Goal: Browse casually

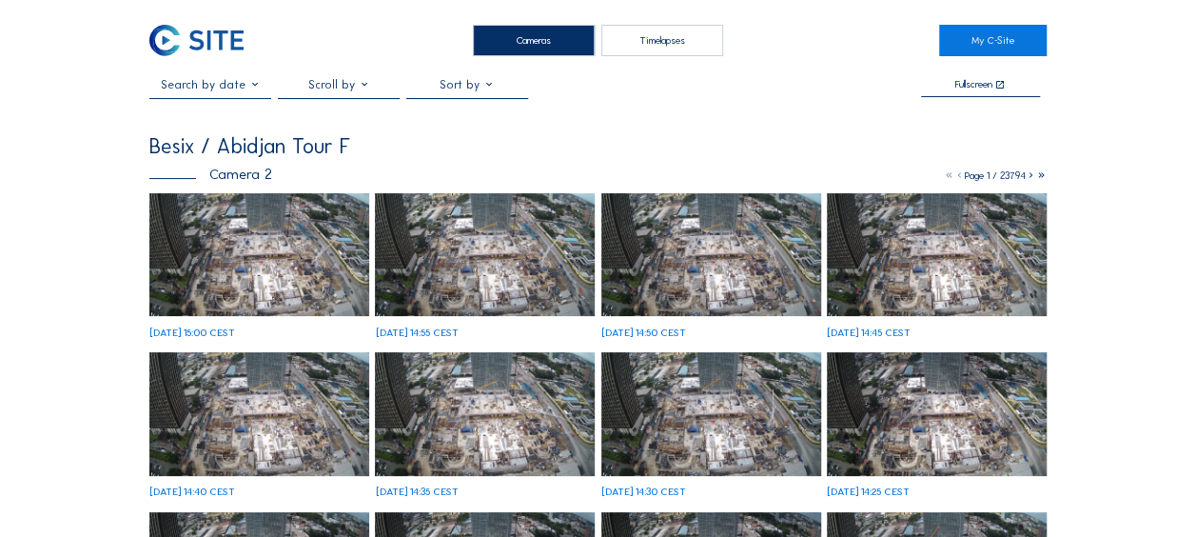
click at [240, 229] on img at bounding box center [259, 255] width 220 height 124
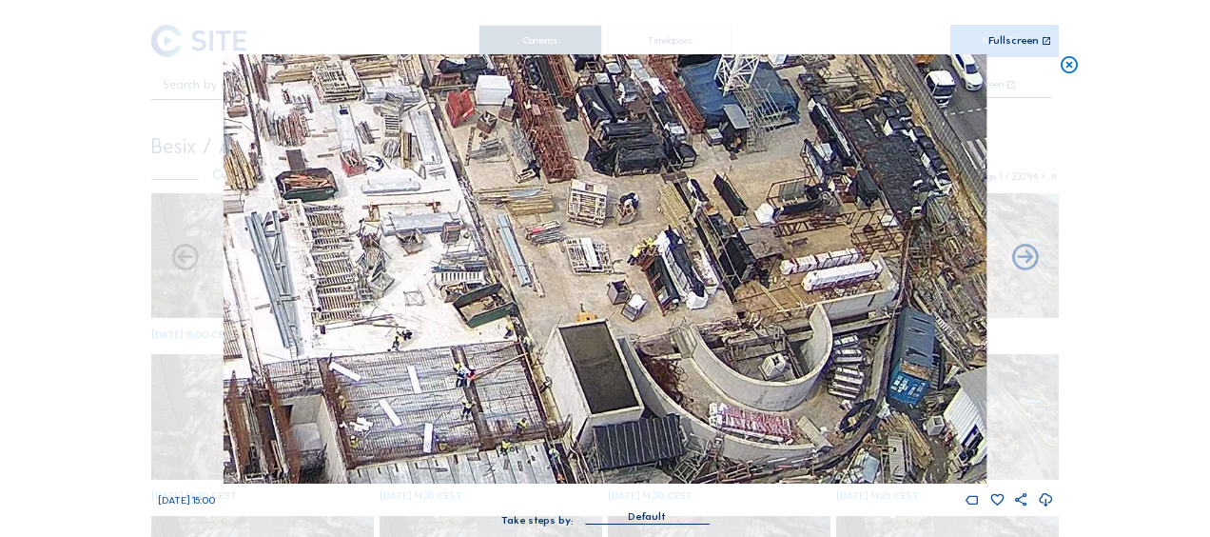
drag, startPoint x: 732, startPoint y: 228, endPoint x: 623, endPoint y: 260, distance: 112.9
click at [701, 306] on img at bounding box center [605, 268] width 763 height 429
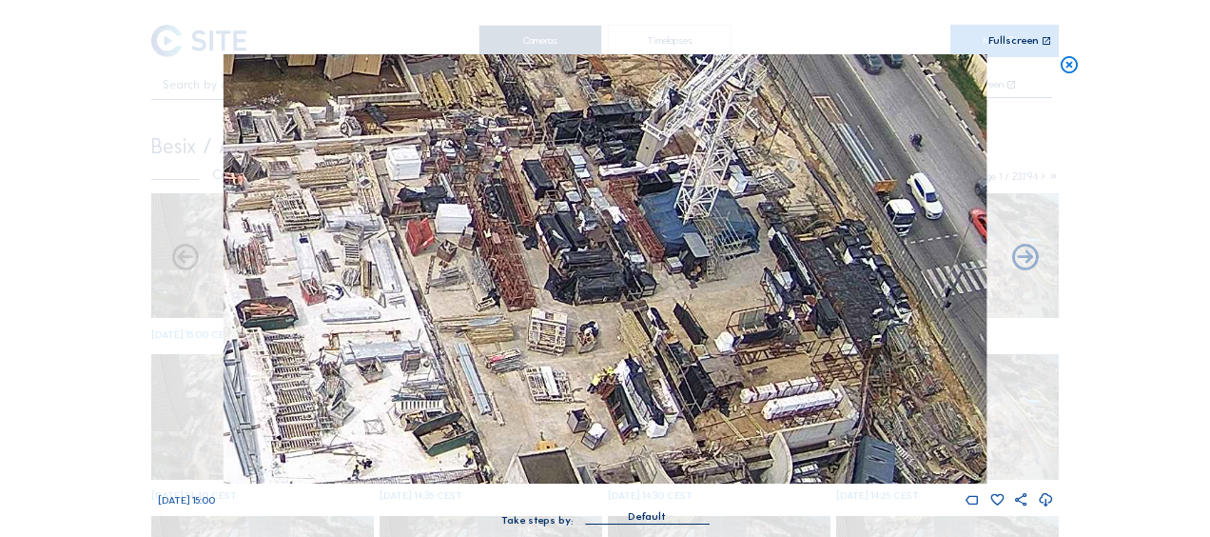
drag, startPoint x: 628, startPoint y: 242, endPoint x: 615, endPoint y: 362, distance: 120.6
click at [615, 362] on img at bounding box center [605, 268] width 763 height 429
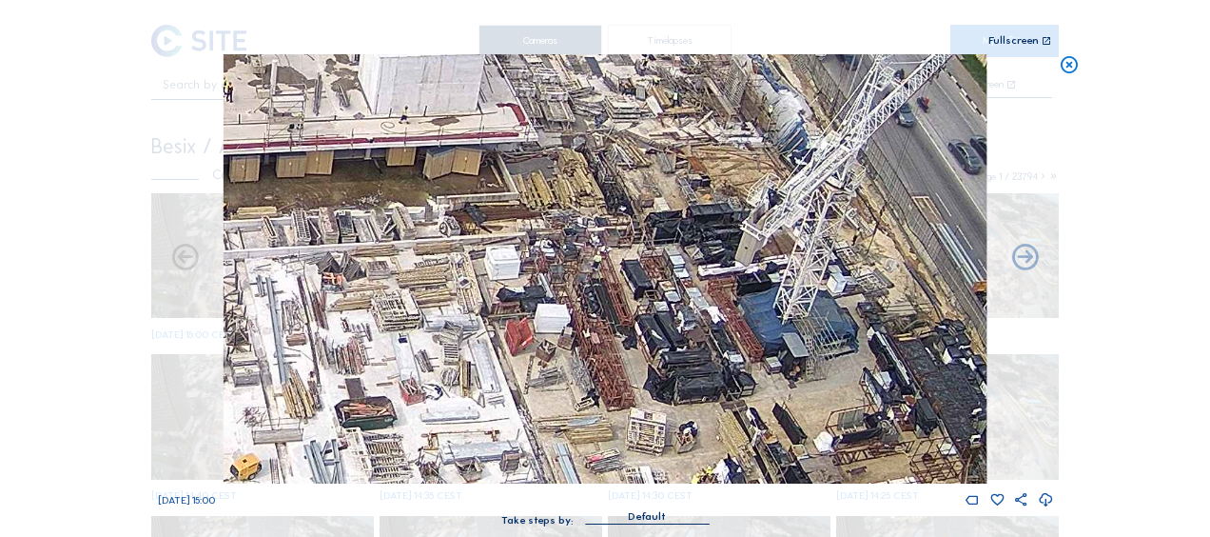
drag, startPoint x: 599, startPoint y: 255, endPoint x: 677, endPoint y: 262, distance: 77.4
click at [689, 327] on img at bounding box center [605, 268] width 763 height 429
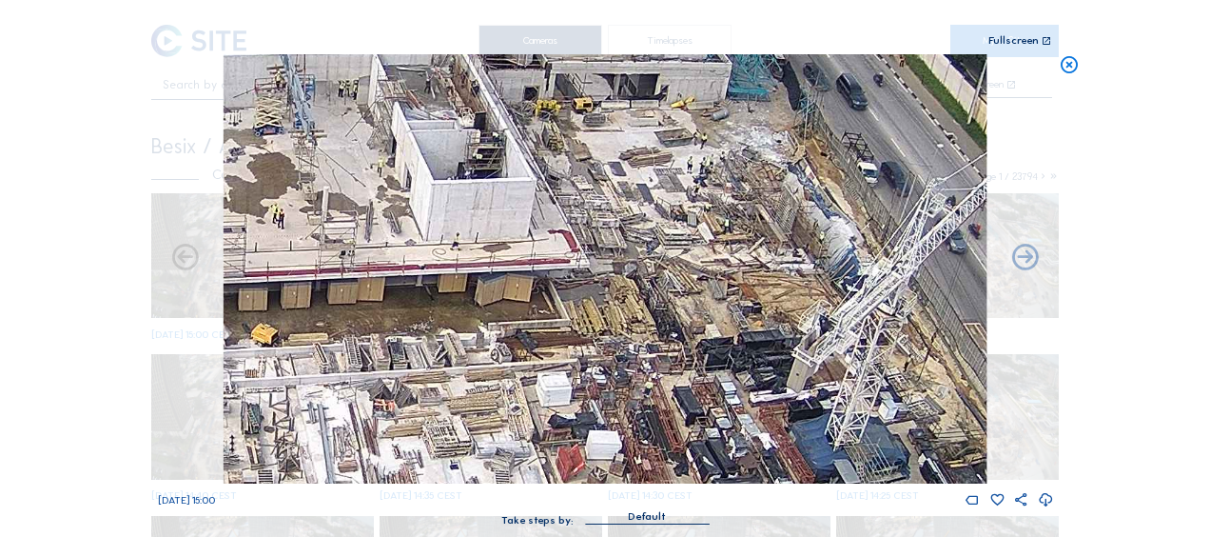
drag, startPoint x: 647, startPoint y: 177, endPoint x: 704, endPoint y: 340, distance: 172.4
click at [704, 339] on img at bounding box center [605, 268] width 763 height 429
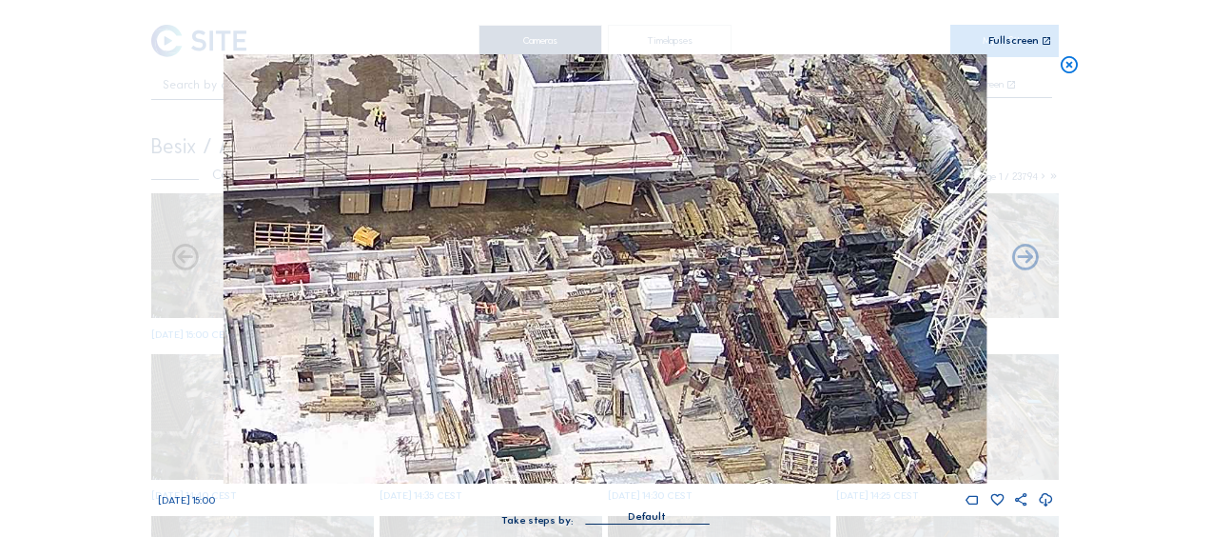
drag, startPoint x: 630, startPoint y: 351, endPoint x: 724, endPoint y: 190, distance: 186.4
click at [719, 193] on img at bounding box center [605, 268] width 763 height 429
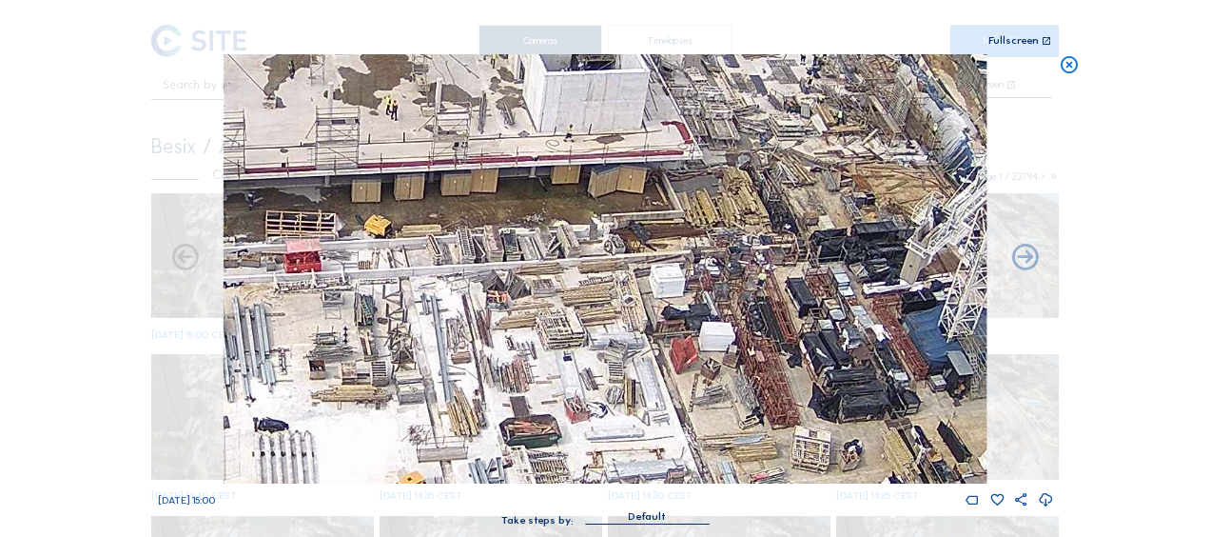
drag, startPoint x: 572, startPoint y: 282, endPoint x: 780, endPoint y: 206, distance: 221.5
click at [780, 206] on img at bounding box center [605, 268] width 763 height 429
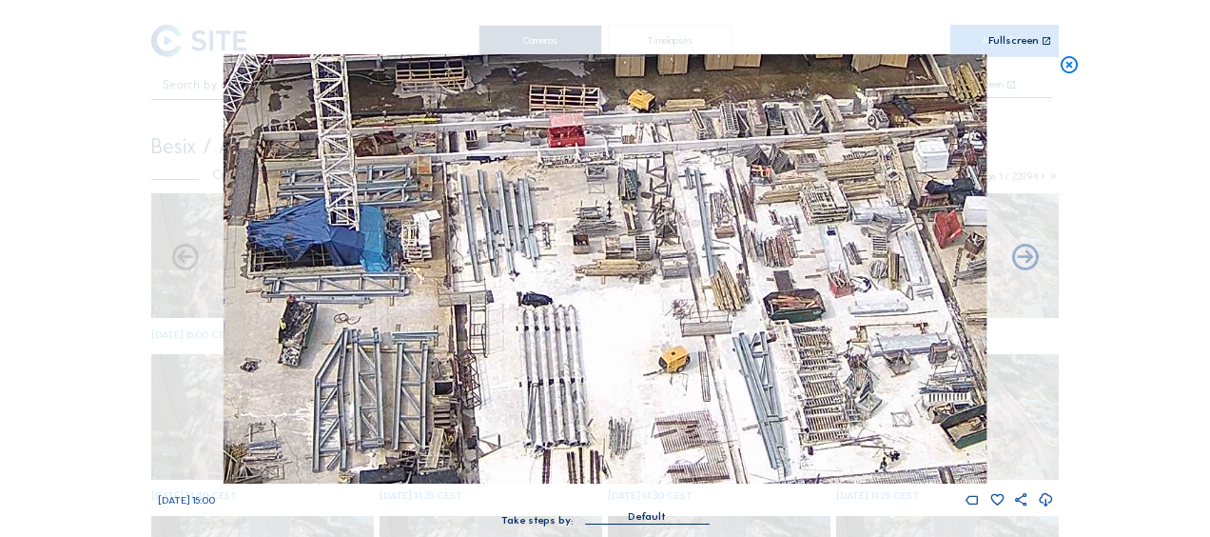
drag, startPoint x: 614, startPoint y: 349, endPoint x: 734, endPoint y: 230, distance: 168.9
click at [734, 230] on img at bounding box center [605, 268] width 763 height 429
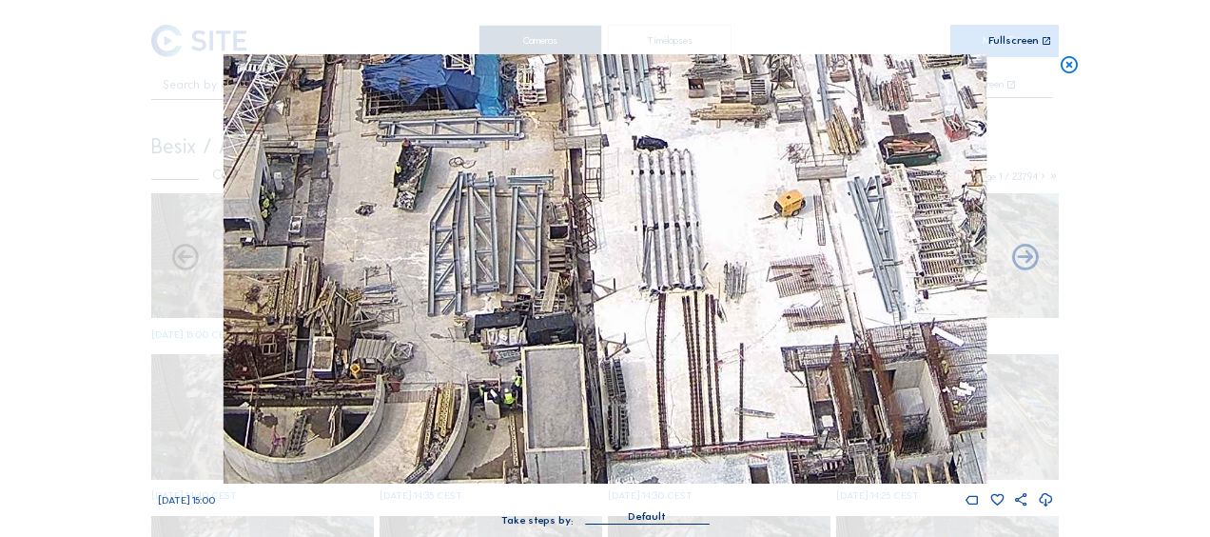
drag, startPoint x: 654, startPoint y: 304, endPoint x: 675, endPoint y: 280, distance: 32.4
click at [675, 280] on img at bounding box center [605, 268] width 763 height 429
click at [53, 265] on div "Scroll to travel through time | Press 'Alt' Button + Scroll to Zoom | Click and…" at bounding box center [605, 268] width 1210 height 537
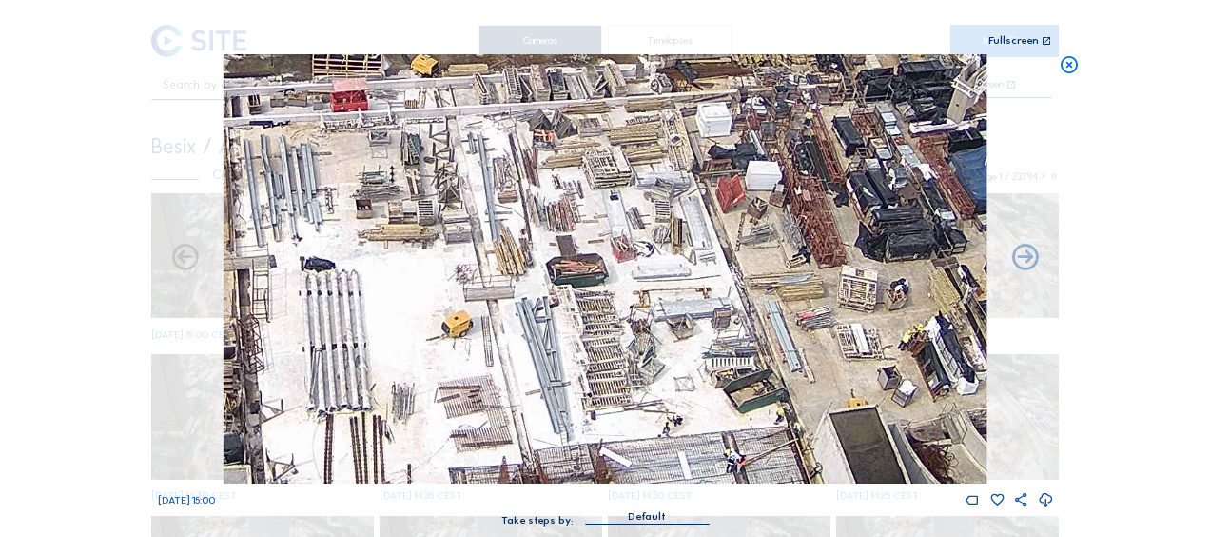
drag, startPoint x: 812, startPoint y: 150, endPoint x: 483, endPoint y: 234, distance: 338.8
click at [479, 271] on img at bounding box center [605, 268] width 763 height 429
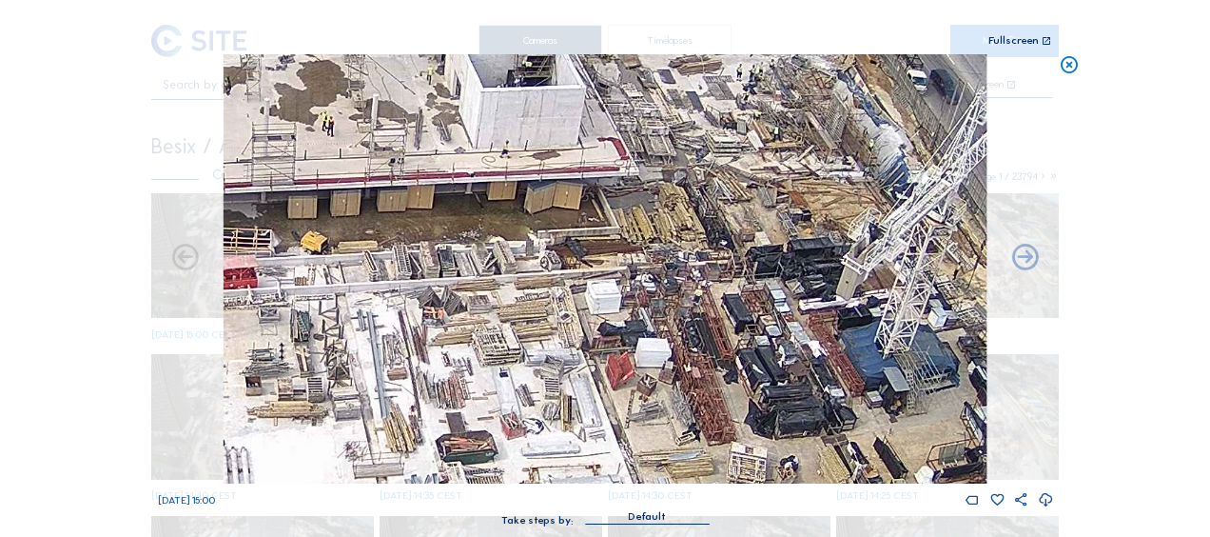
drag, startPoint x: 795, startPoint y: 213, endPoint x: 698, endPoint y: 318, distance: 142.1
click at [685, 390] on img at bounding box center [605, 268] width 763 height 429
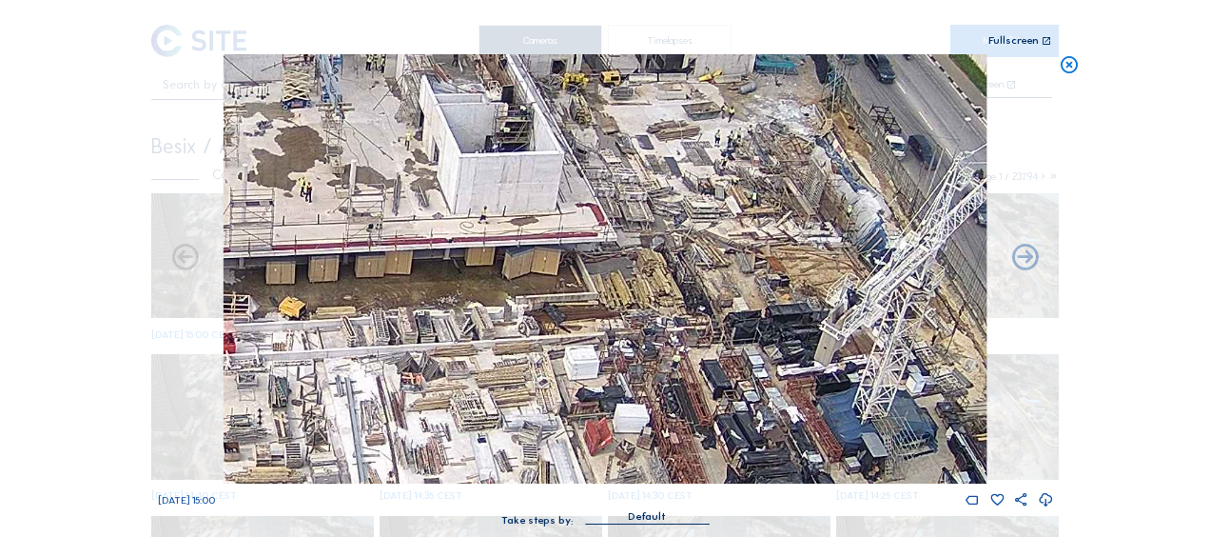
click at [693, 341] on img at bounding box center [605, 268] width 763 height 429
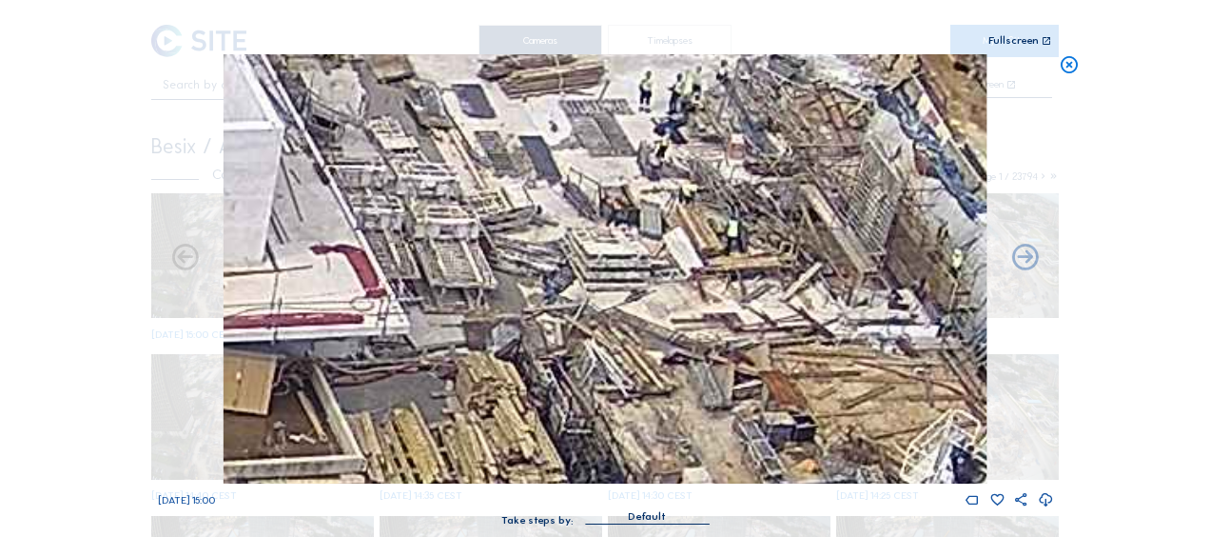
drag, startPoint x: 595, startPoint y: 128, endPoint x: 633, endPoint y: 245, distance: 124.0
click at [633, 245] on img at bounding box center [605, 268] width 763 height 429
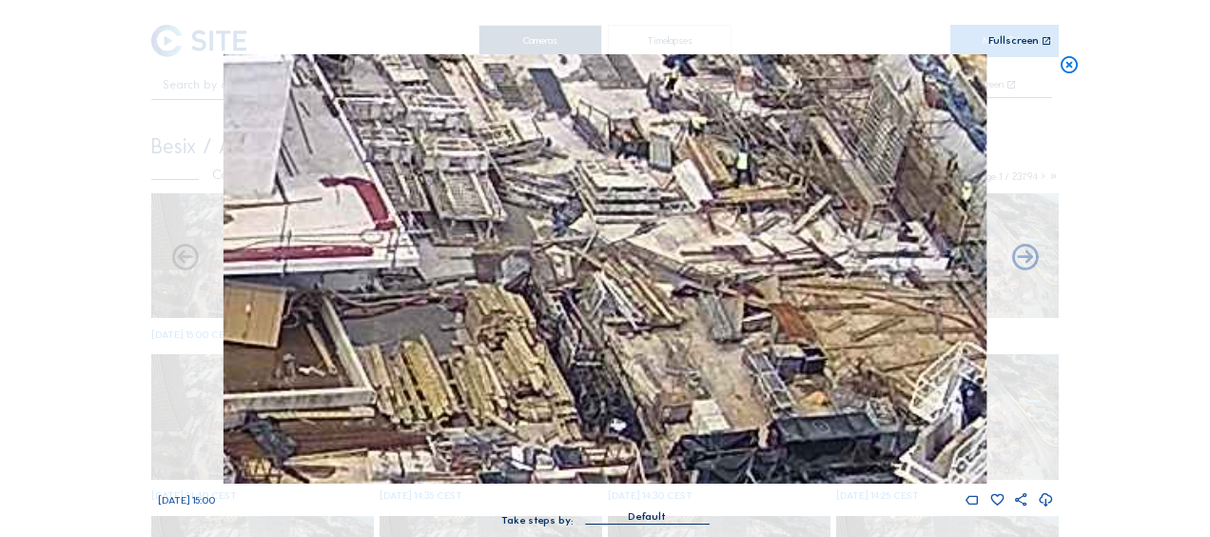
drag, startPoint x: 681, startPoint y: 309, endPoint x: 693, endPoint y: 242, distance: 68.5
click at [693, 242] on img at bounding box center [605, 268] width 763 height 429
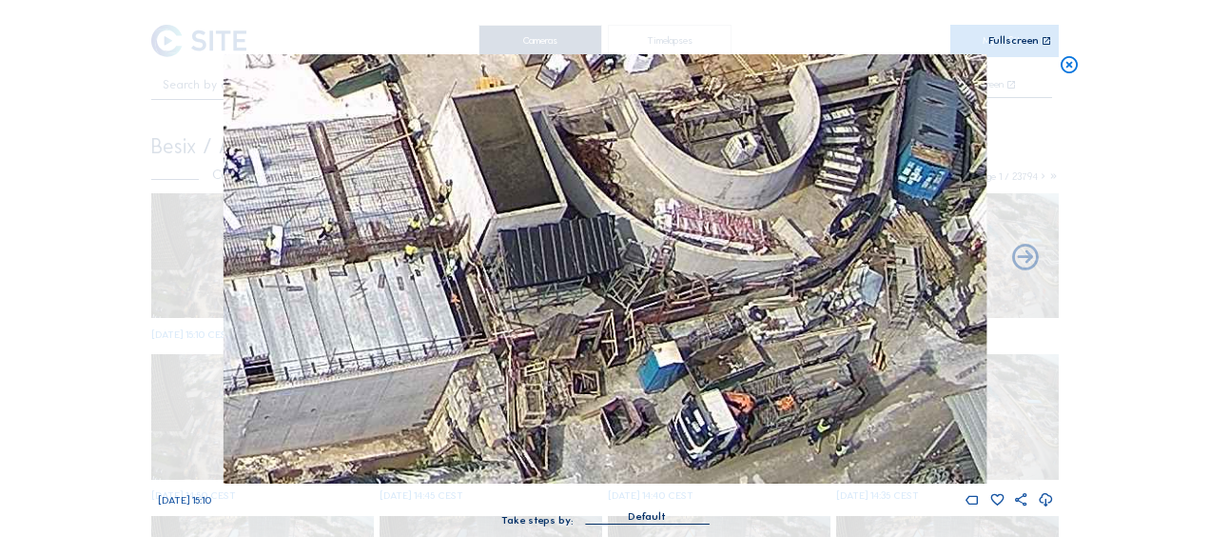
drag, startPoint x: 720, startPoint y: 395, endPoint x: 691, endPoint y: 316, distance: 84.3
click at [691, 316] on img at bounding box center [605, 268] width 763 height 429
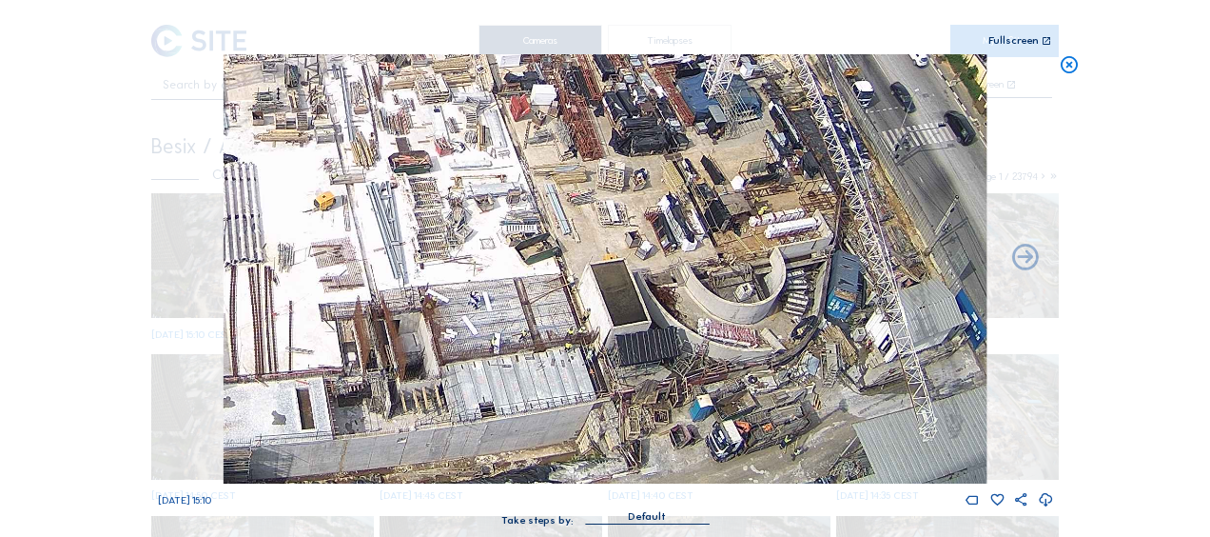
drag, startPoint x: 689, startPoint y: 186, endPoint x: 747, endPoint y: 433, distance: 253.2
click at [750, 439] on img at bounding box center [605, 268] width 763 height 429
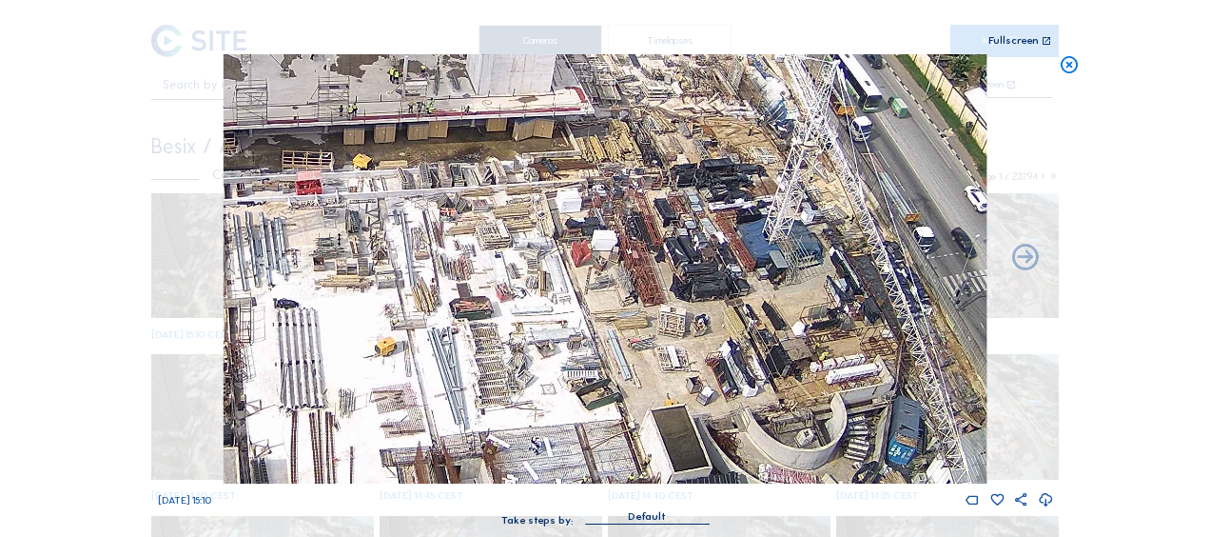
drag, startPoint x: 491, startPoint y: 278, endPoint x: 500, endPoint y: 172, distance: 106.0
click at [500, 172] on img at bounding box center [605, 268] width 763 height 429
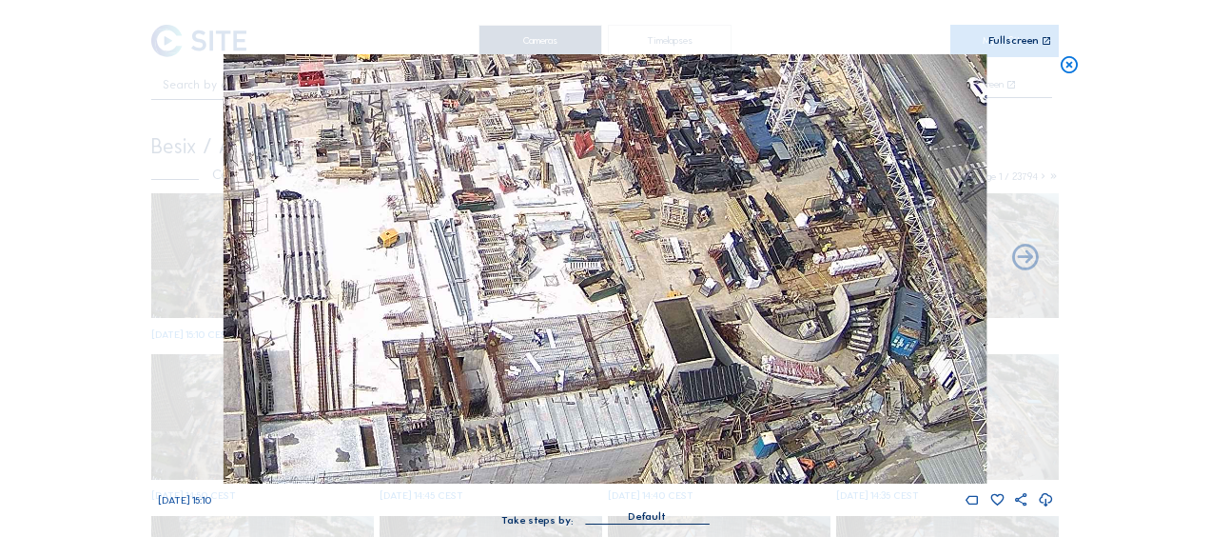
drag, startPoint x: 533, startPoint y: 290, endPoint x: 539, endPoint y: 207, distance: 83.0
click at [539, 207] on img at bounding box center [605, 268] width 763 height 429
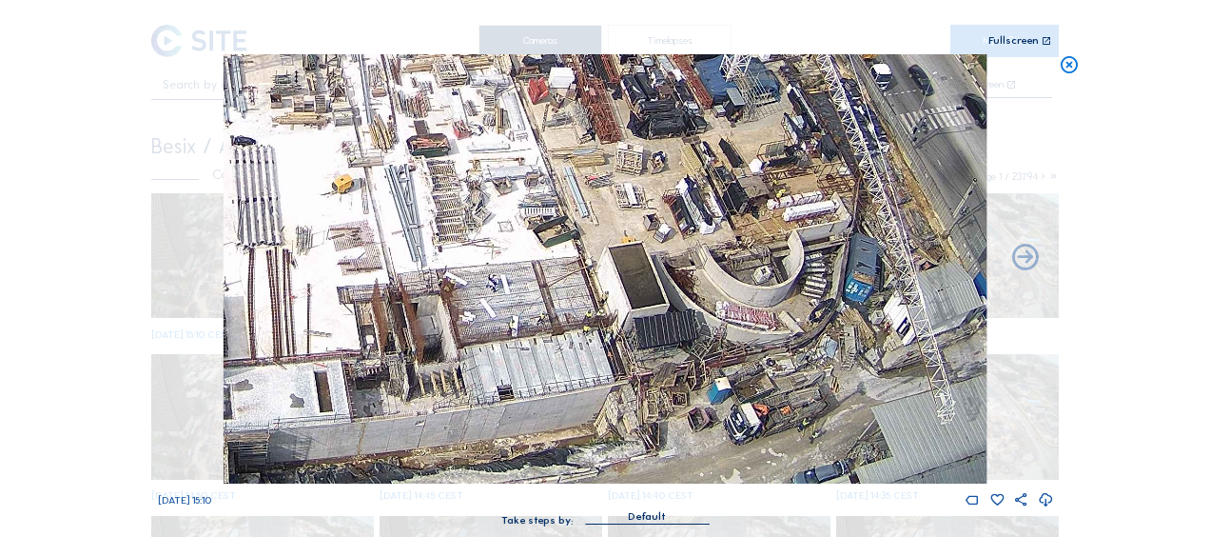
drag, startPoint x: 554, startPoint y: 256, endPoint x: 499, endPoint y: 191, distance: 85.0
click at [499, 191] on img at bounding box center [605, 268] width 763 height 429
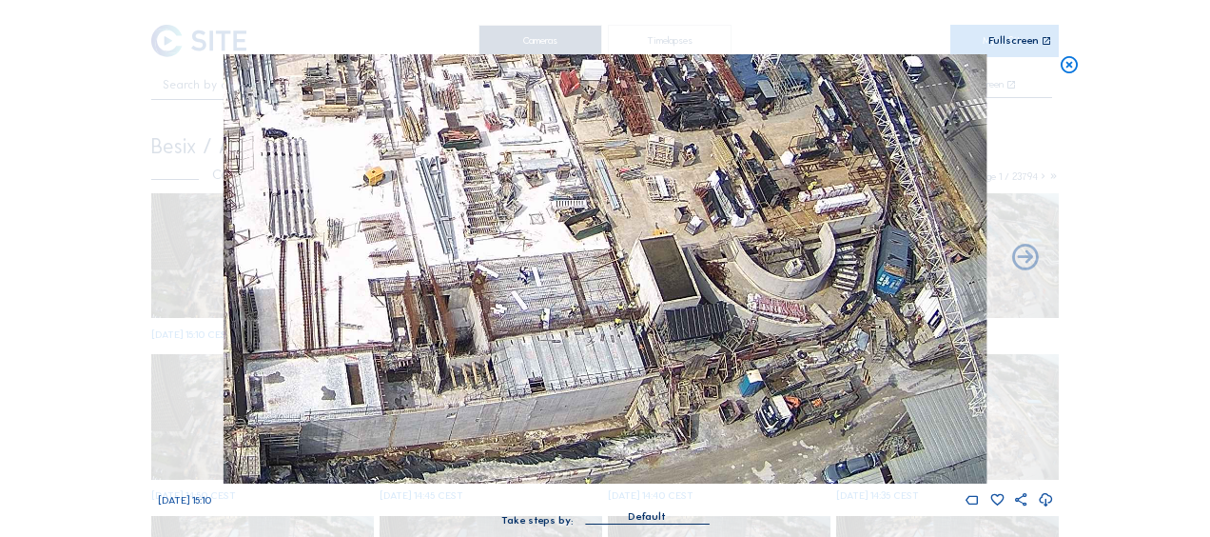
drag, startPoint x: 569, startPoint y: 293, endPoint x: 610, endPoint y: 196, distance: 105.3
click at [610, 196] on img at bounding box center [605, 268] width 763 height 429
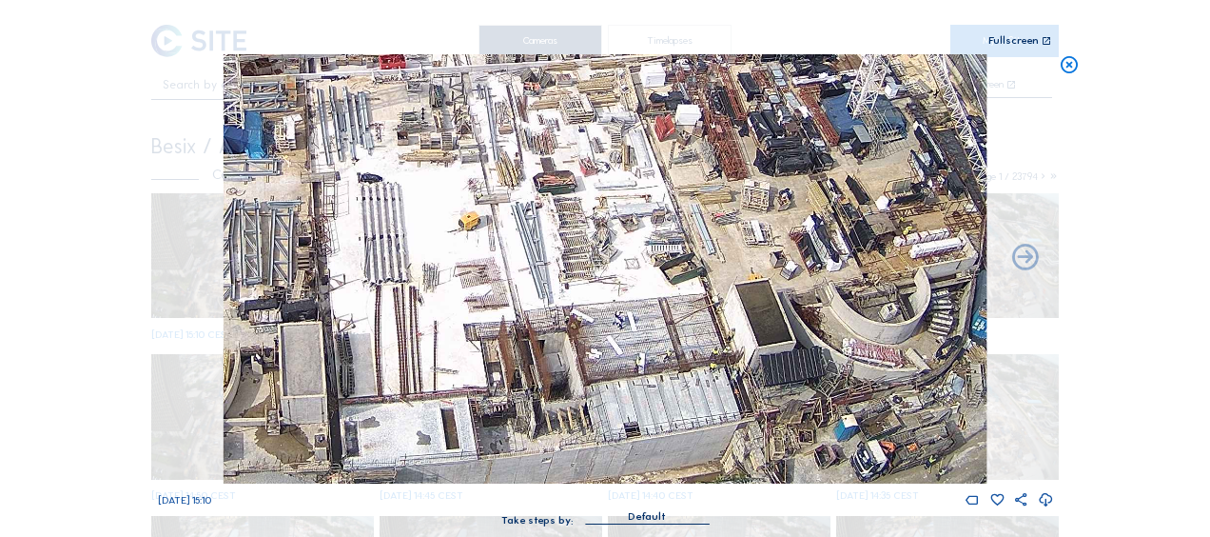
drag, startPoint x: 414, startPoint y: 231, endPoint x: 529, endPoint y: 299, distance: 133.5
click at [529, 299] on img at bounding box center [605, 268] width 763 height 429
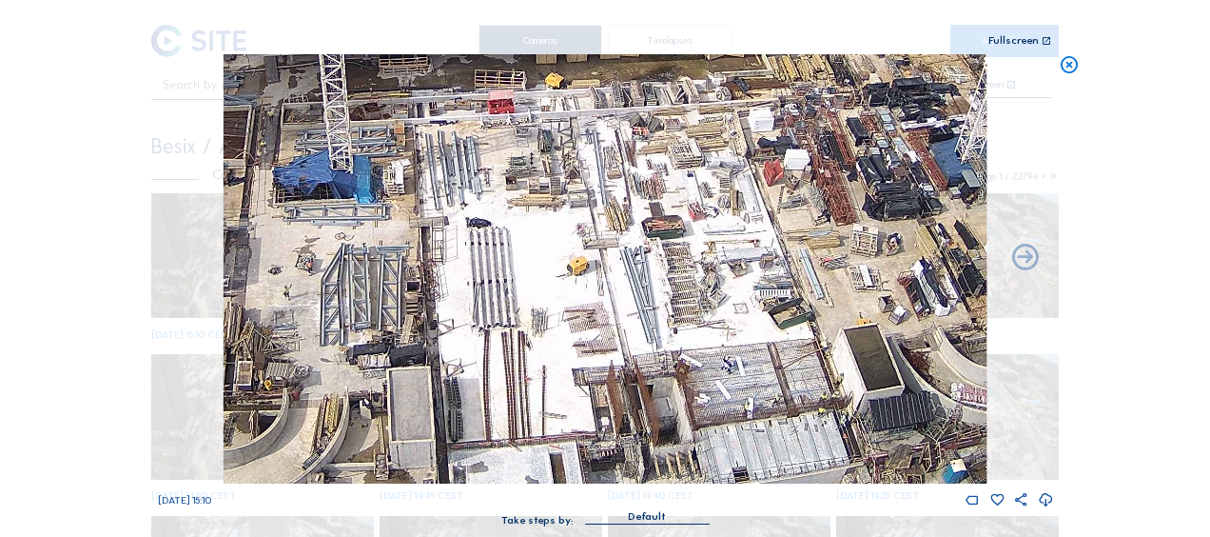
drag, startPoint x: 486, startPoint y: 244, endPoint x: 540, endPoint y: 251, distance: 54.8
click at [540, 251] on img at bounding box center [605, 268] width 763 height 429
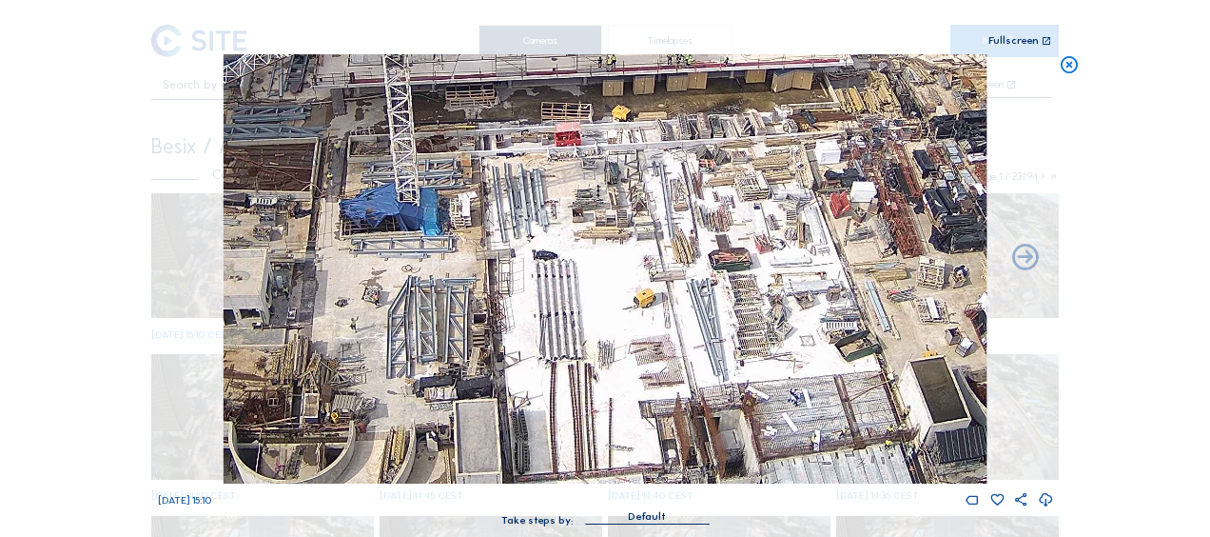
drag, startPoint x: 478, startPoint y: 222, endPoint x: 573, endPoint y: 259, distance: 102.1
click at [573, 259] on img at bounding box center [605, 268] width 763 height 429
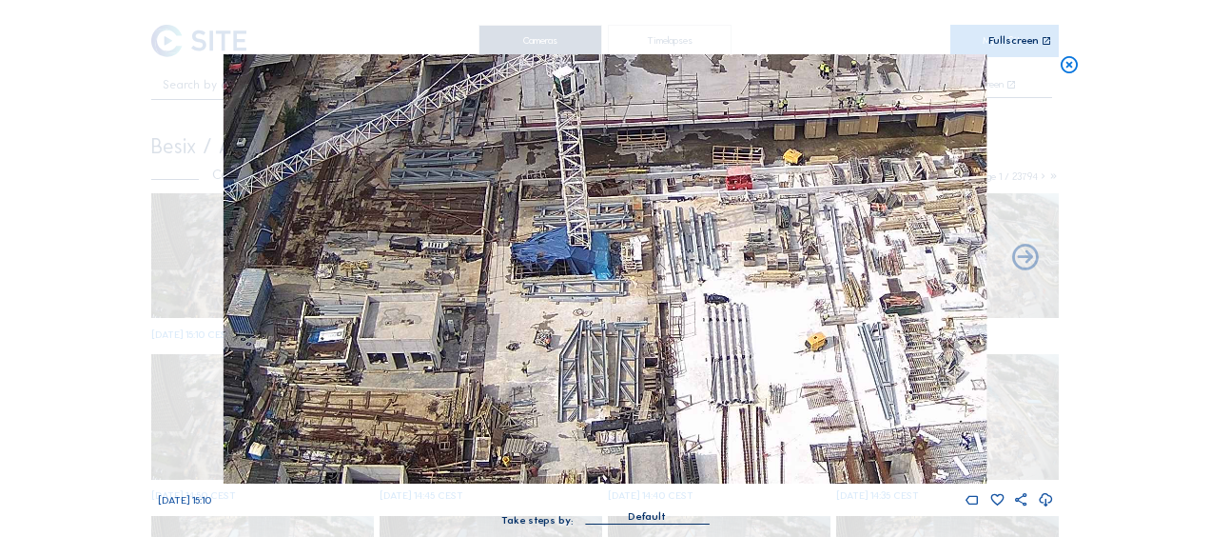
drag, startPoint x: 487, startPoint y: 257, endPoint x: 626, endPoint y: 297, distance: 144.6
click at [626, 297] on img at bounding box center [605, 268] width 763 height 429
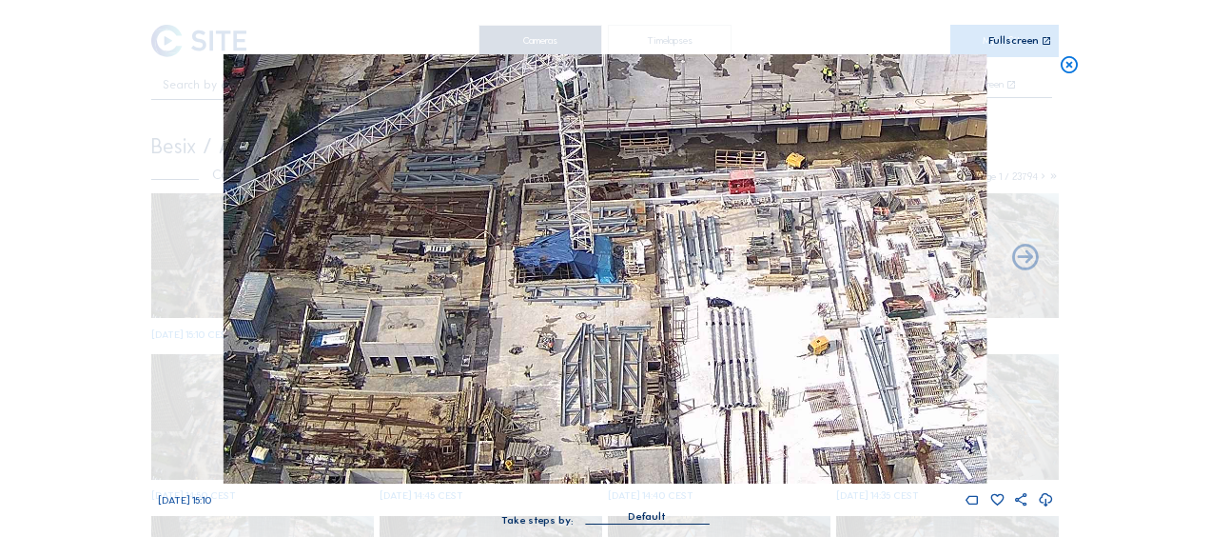
drag, startPoint x: 540, startPoint y: 200, endPoint x: 605, endPoint y: 256, distance: 85.7
click at [603, 255] on img at bounding box center [605, 268] width 763 height 429
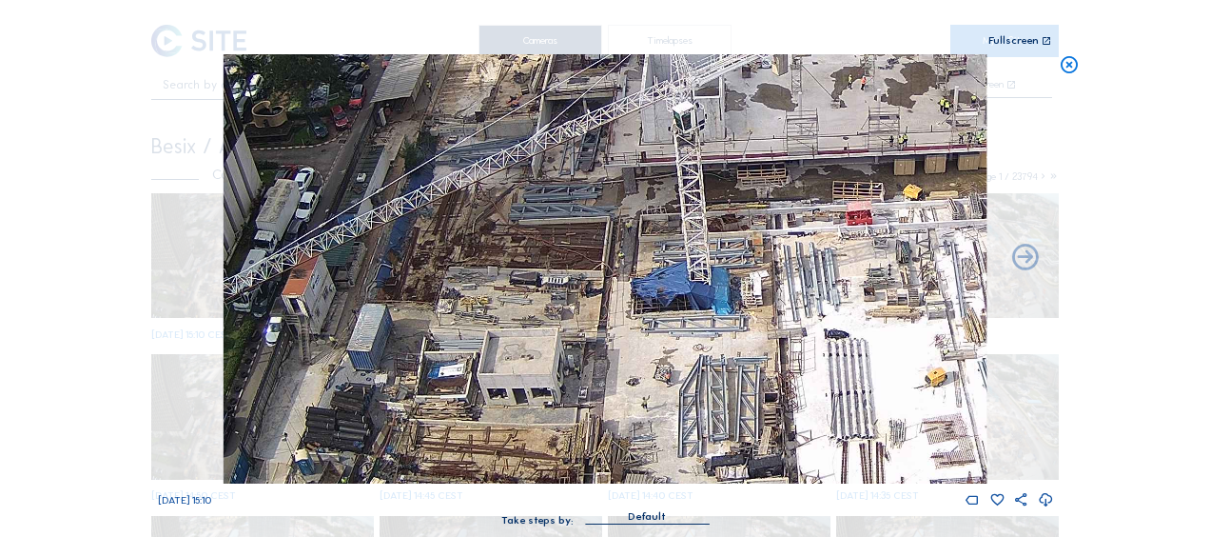
drag, startPoint x: 400, startPoint y: 244, endPoint x: 512, endPoint y: 205, distance: 118.9
click at [546, 156] on img at bounding box center [605, 268] width 763 height 429
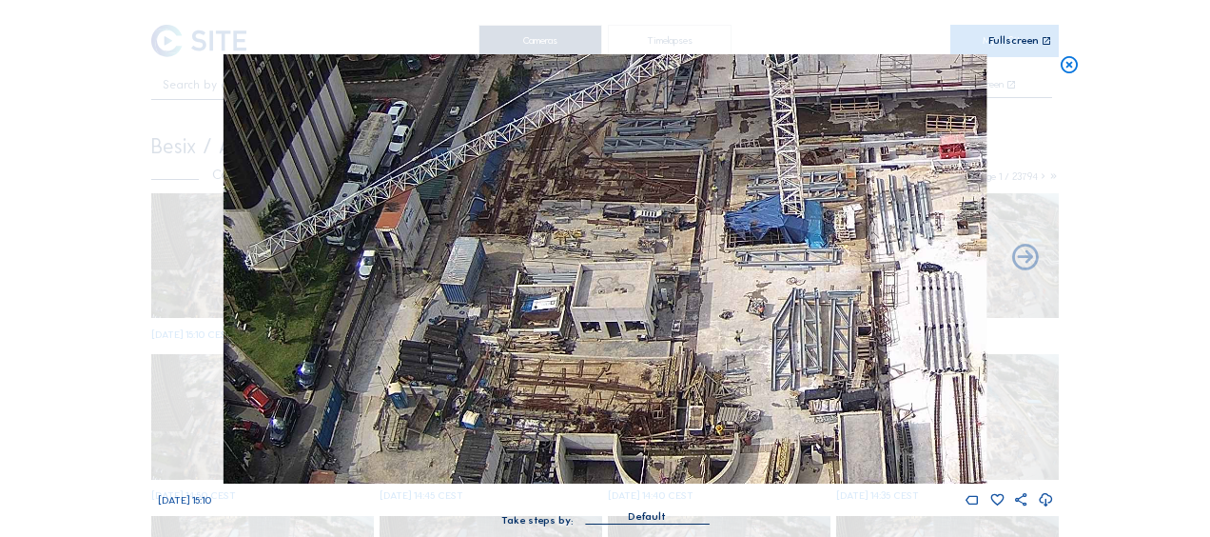
drag, startPoint x: 463, startPoint y: 274, endPoint x: 537, endPoint y: 272, distance: 73.3
click at [554, 176] on img at bounding box center [605, 268] width 763 height 429
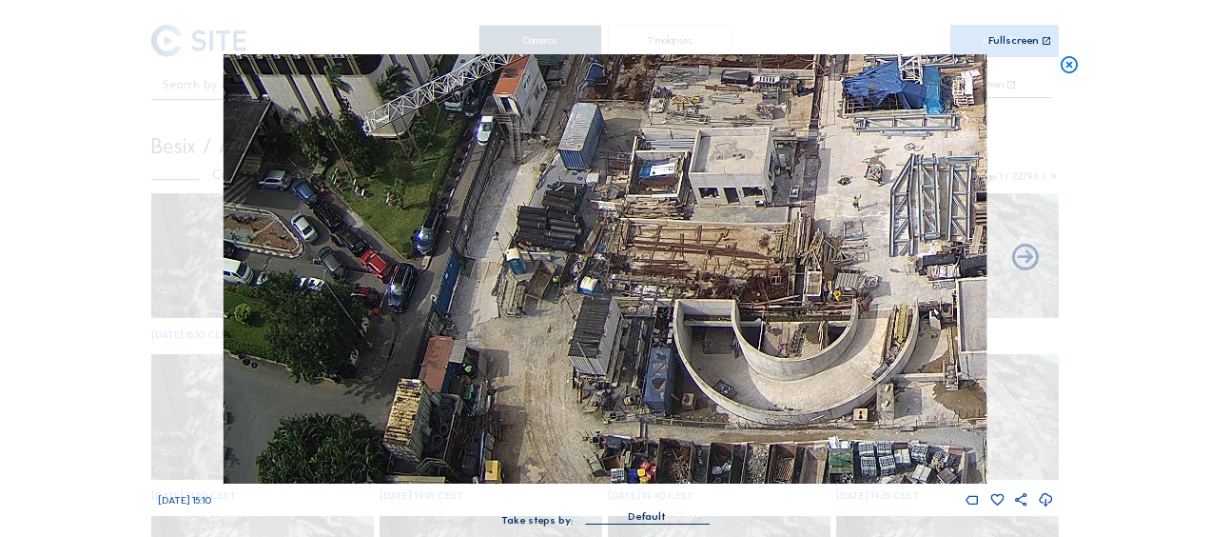
drag, startPoint x: 520, startPoint y: 337, endPoint x: 501, endPoint y: 273, distance: 66.5
click at [607, 195] on img at bounding box center [605, 268] width 763 height 429
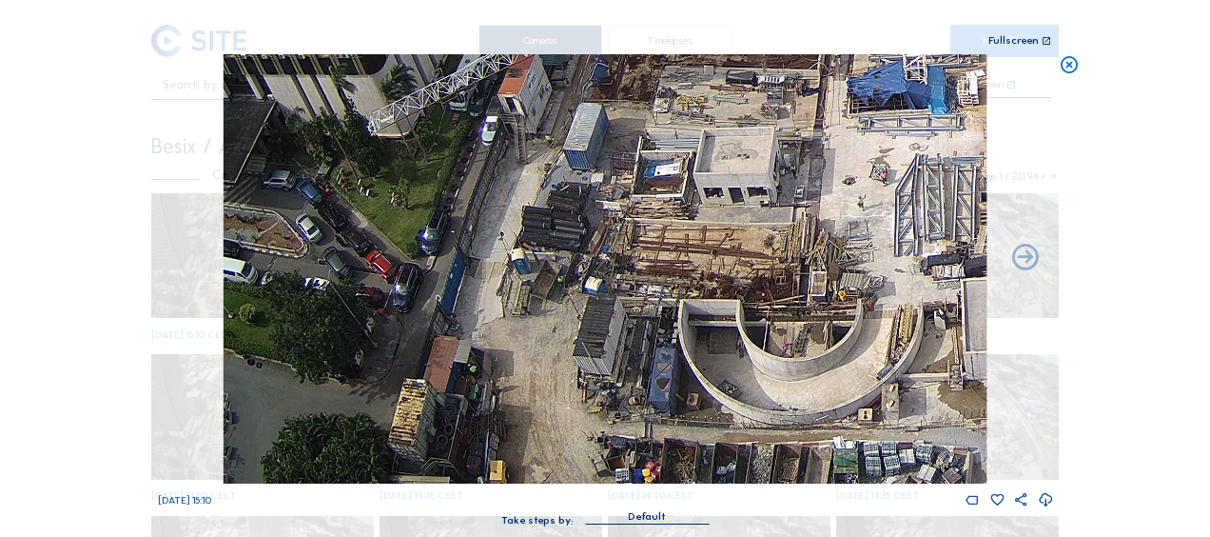
drag, startPoint x: 584, startPoint y: 382, endPoint x: 544, endPoint y: 337, distance: 60.0
click at [546, 338] on img at bounding box center [605, 268] width 763 height 429
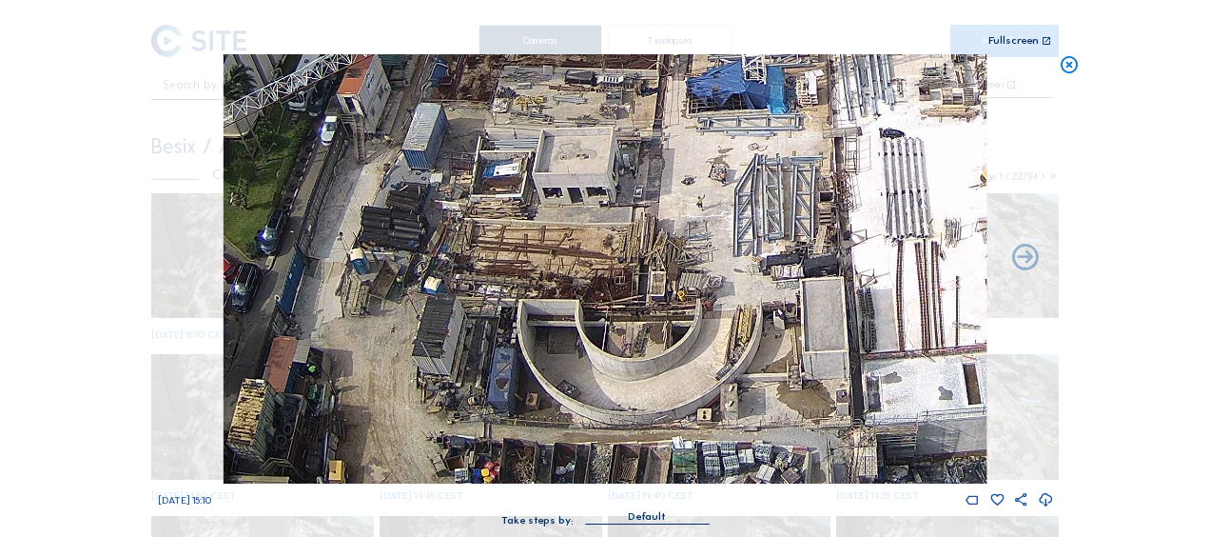
drag, startPoint x: 603, startPoint y: 358, endPoint x: 451, endPoint y: 279, distance: 171.5
click at [451, 279] on img at bounding box center [605, 268] width 763 height 429
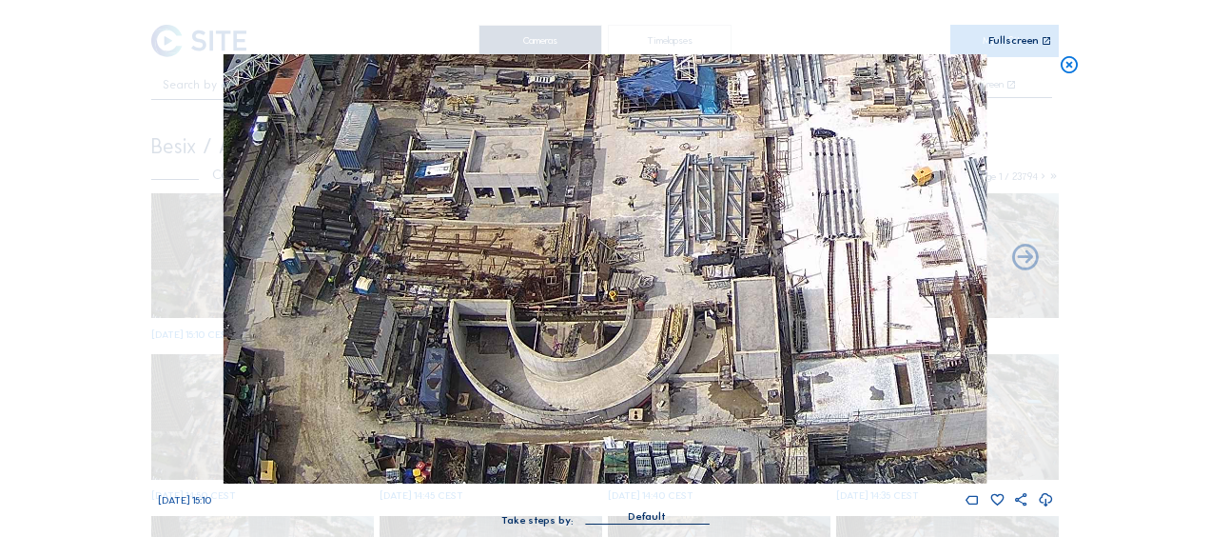
drag, startPoint x: 542, startPoint y: 329, endPoint x: 474, endPoint y: 284, distance: 82.3
click at [474, 284] on img at bounding box center [605, 268] width 763 height 429
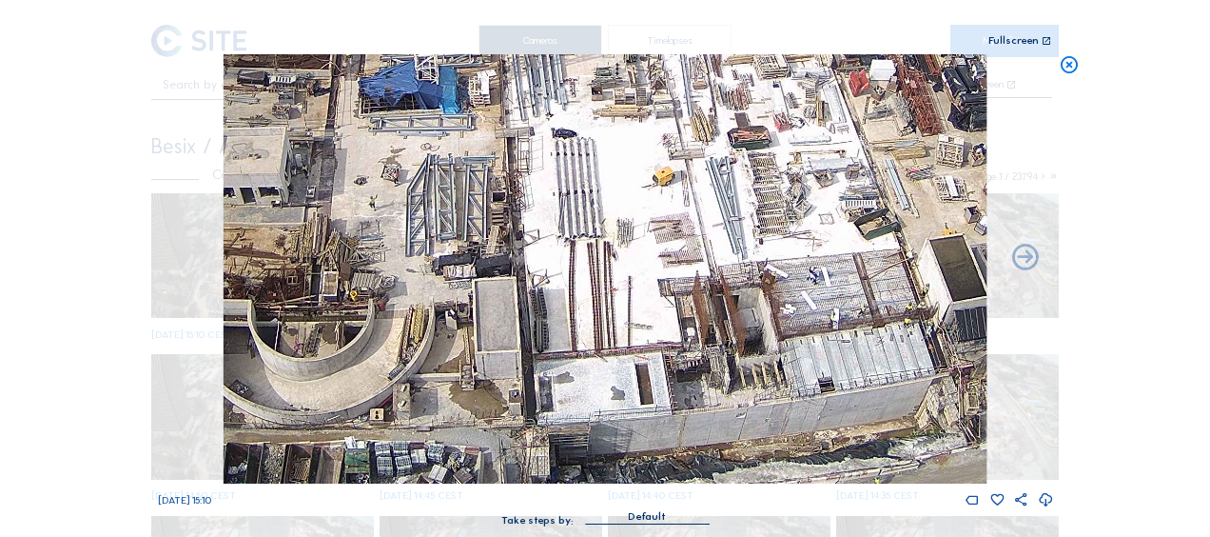
drag, startPoint x: 693, startPoint y: 313, endPoint x: 442, endPoint y: 252, distance: 257.5
click at [436, 250] on img at bounding box center [605, 268] width 763 height 429
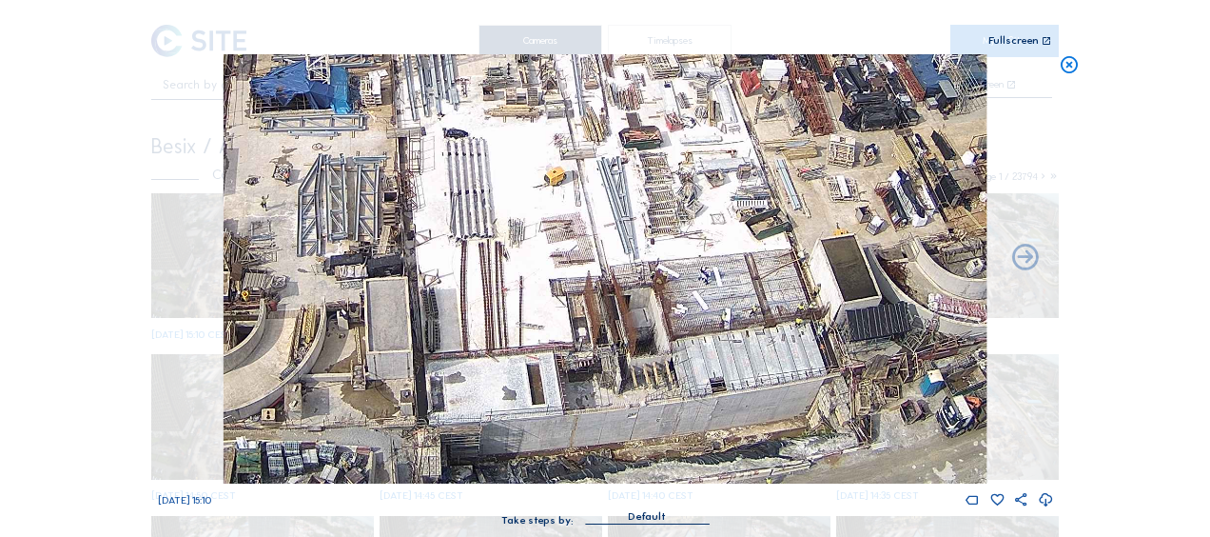
drag, startPoint x: 649, startPoint y: 308, endPoint x: 600, endPoint y: 299, distance: 49.5
click at [527, 280] on img at bounding box center [605, 268] width 763 height 429
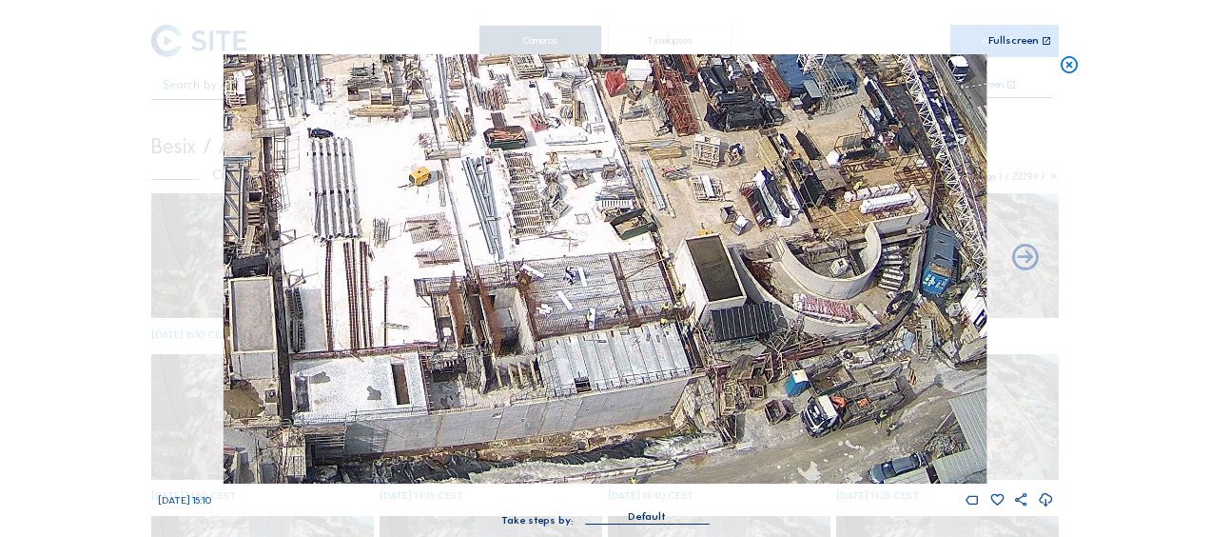
drag, startPoint x: 613, startPoint y: 300, endPoint x: 601, endPoint y: 299, distance: 11.5
click at [605, 300] on img at bounding box center [605, 268] width 763 height 429
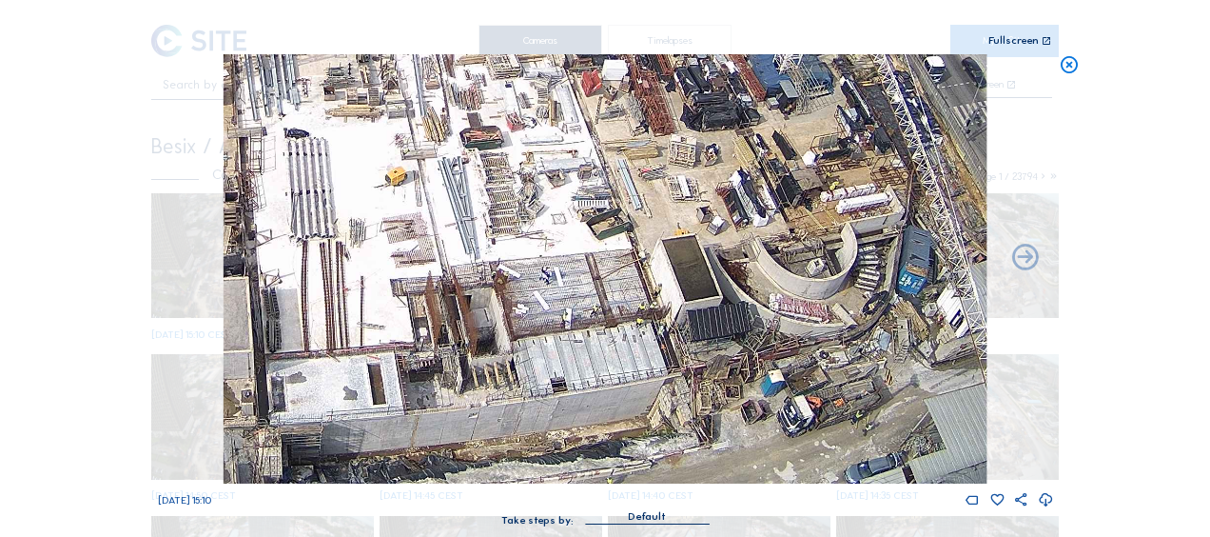
drag, startPoint x: 705, startPoint y: 328, endPoint x: 500, endPoint y: 280, distance: 210.2
click at [500, 280] on img at bounding box center [605, 268] width 763 height 429
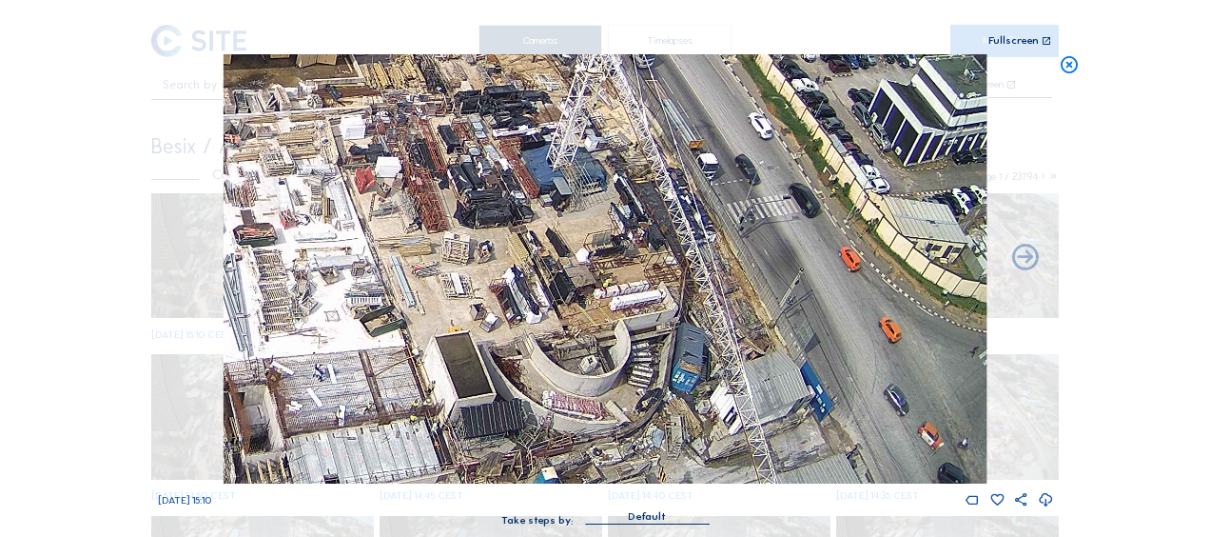
drag, startPoint x: 555, startPoint y: 121, endPoint x: 533, endPoint y: 217, distance: 98.6
click at [533, 217] on img at bounding box center [605, 268] width 763 height 429
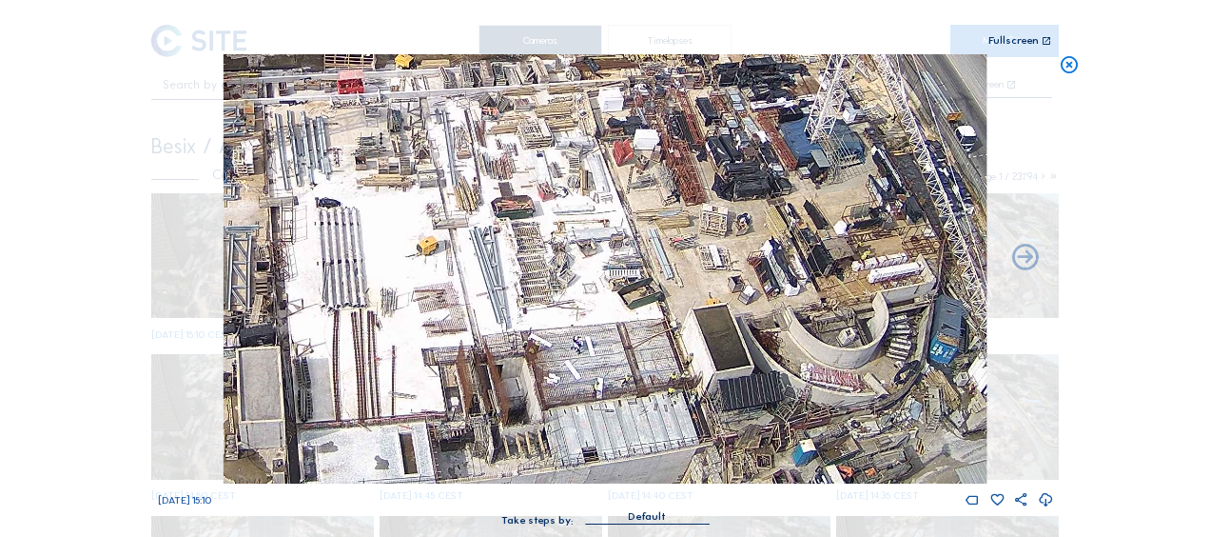
drag, startPoint x: 459, startPoint y: 257, endPoint x: 773, endPoint y: 233, distance: 314.9
click at [748, 226] on img at bounding box center [605, 268] width 763 height 429
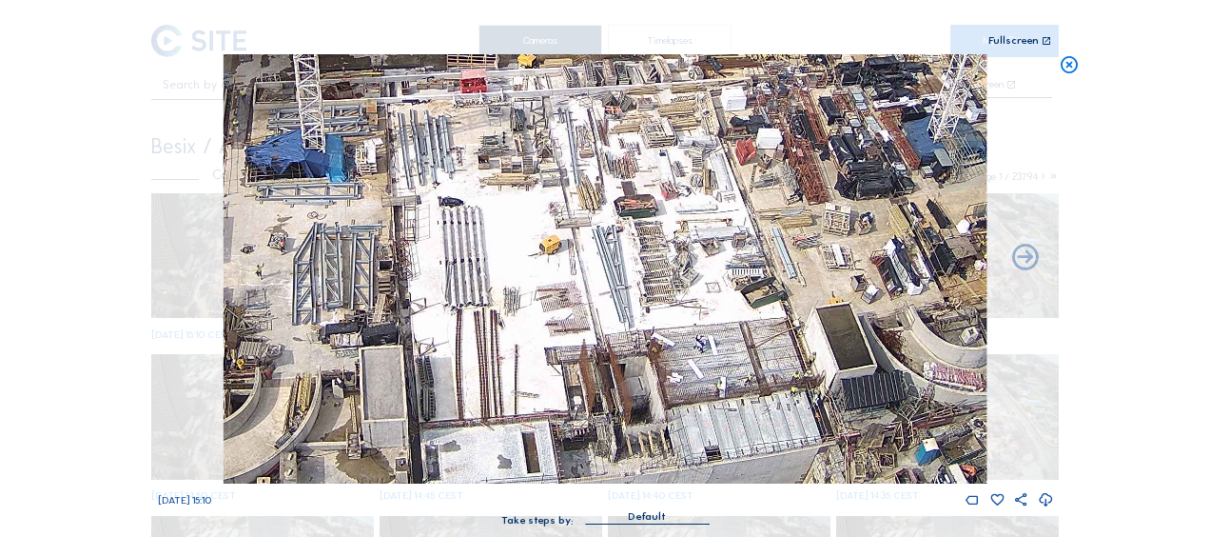
drag, startPoint x: 502, startPoint y: 324, endPoint x: 569, endPoint y: 324, distance: 66.6
click at [569, 324] on img at bounding box center [605, 268] width 763 height 429
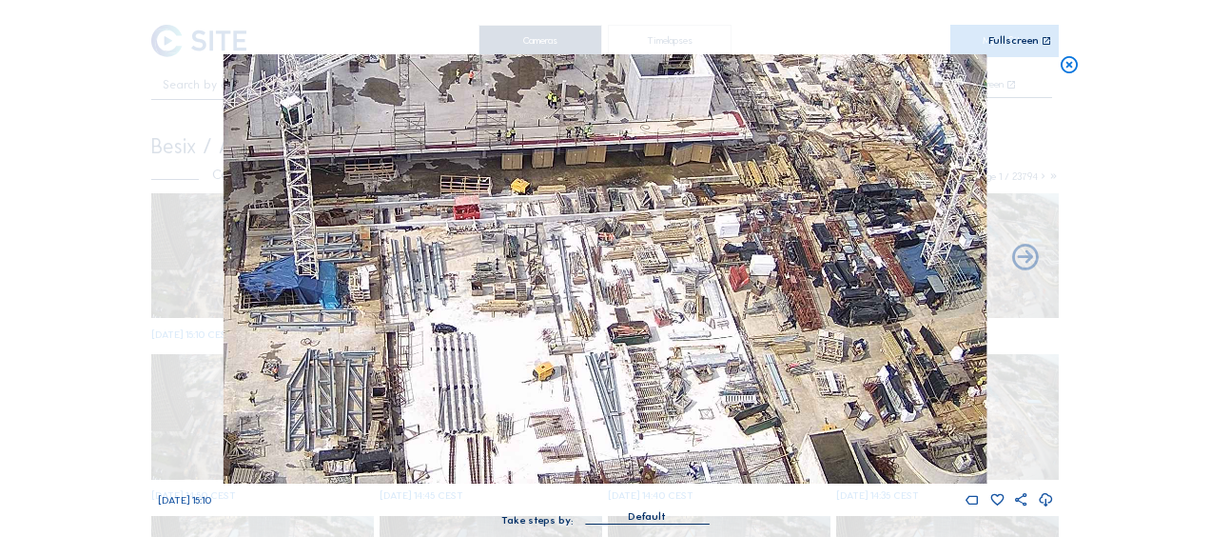
drag, startPoint x: 478, startPoint y: 190, endPoint x: 486, endPoint y: 278, distance: 88.0
click at [468, 316] on img at bounding box center [605, 268] width 763 height 429
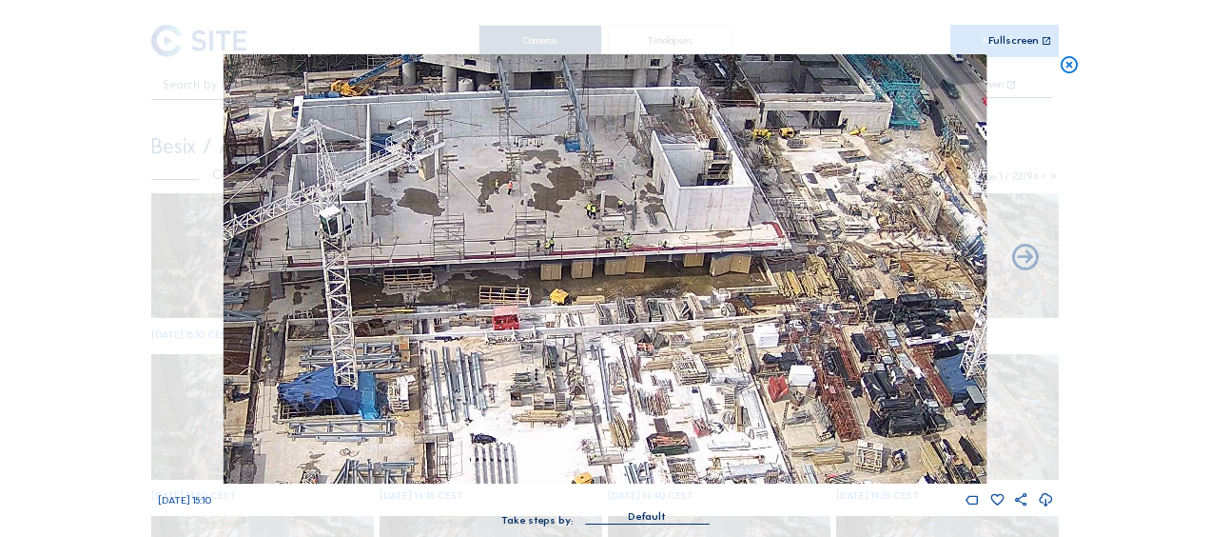
drag, startPoint x: 477, startPoint y: 179, endPoint x: 518, endPoint y: 301, distance: 128.5
click at [518, 300] on img at bounding box center [605, 268] width 763 height 429
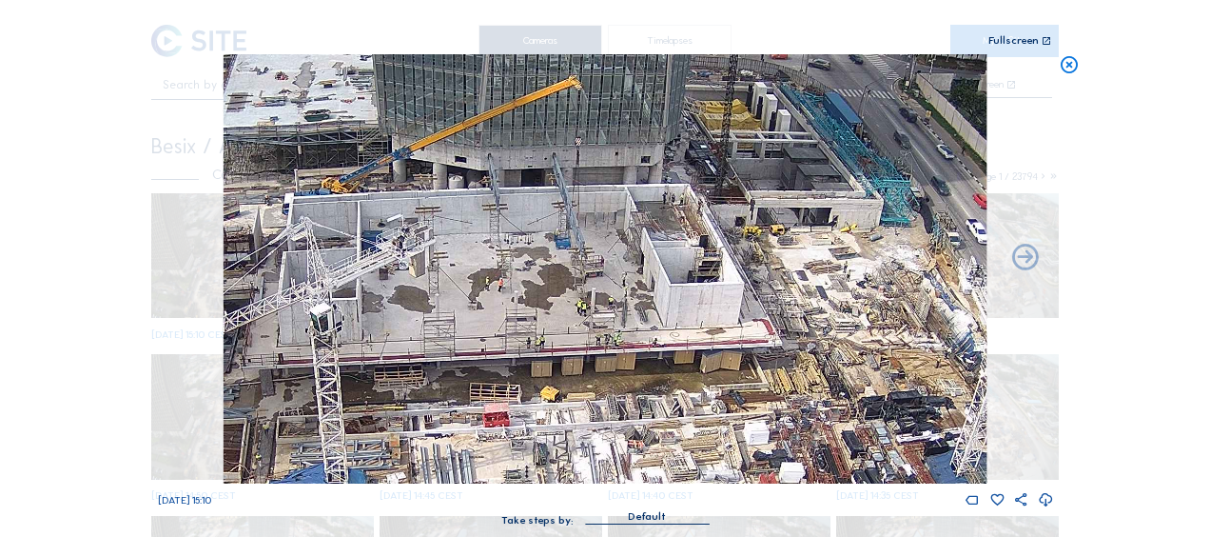
drag, startPoint x: 564, startPoint y: 180, endPoint x: 554, endPoint y: 266, distance: 87.2
click at [554, 266] on img at bounding box center [605, 268] width 763 height 429
